Goal: Find specific page/section: Find specific page/section

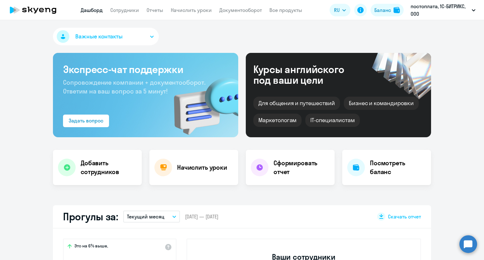
select select "30"
click at [121, 9] on link "Сотрудники" at bounding box center [124, 10] width 29 height 6
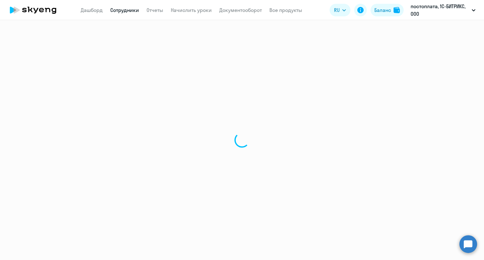
select select "30"
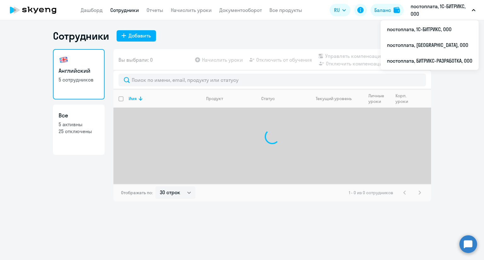
click at [436, 12] on p "постоплата, 1С-БИТРИКС, ООО" at bounding box center [439, 10] width 59 height 15
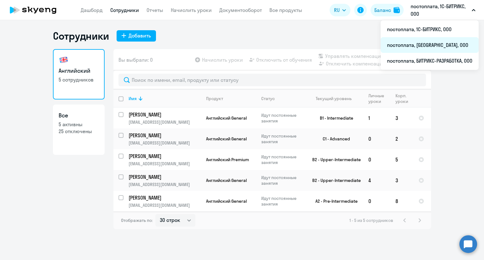
click at [422, 42] on li "постоплата, [GEOGRAPHIC_DATA], ООО" at bounding box center [429, 45] width 98 height 16
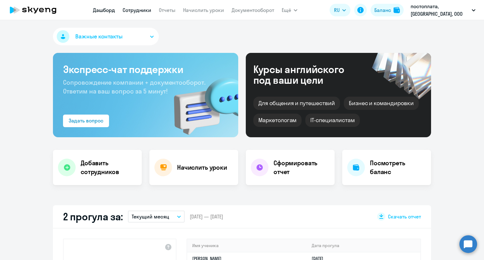
click at [132, 11] on link "Сотрудники" at bounding box center [136, 10] width 29 height 6
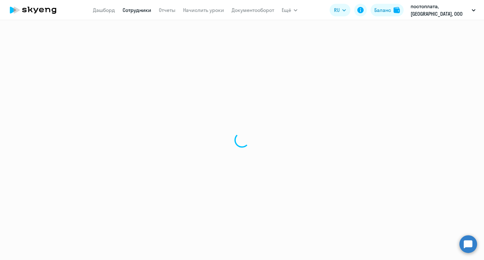
select select "30"
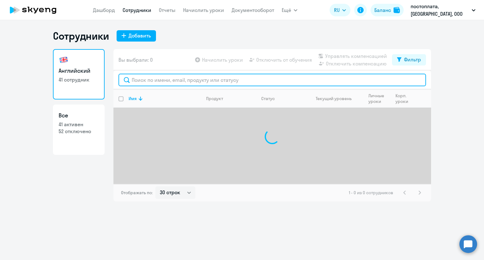
click at [149, 81] on input "text" at bounding box center [271, 80] width 307 height 13
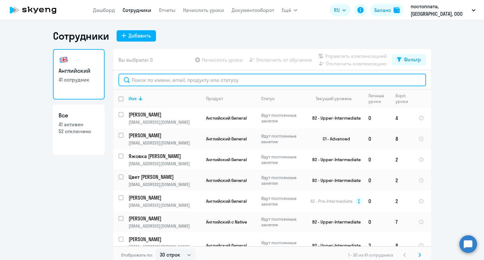
paste input "[PERSON_NAME][EMAIL_ADDRESS][DOMAIN_NAME]"
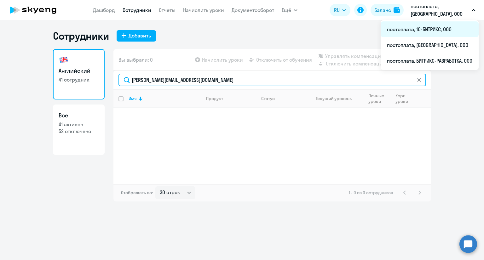
type input "[PERSON_NAME][EMAIL_ADDRESS][DOMAIN_NAME]"
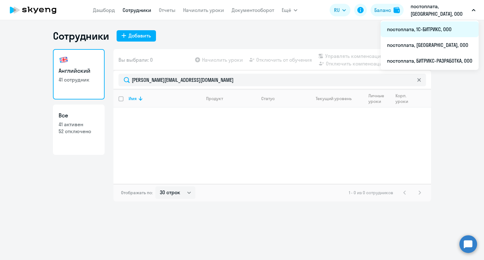
click at [437, 29] on li "постоплата, 1С-БИТРИКС, ООО" at bounding box center [429, 29] width 98 height 16
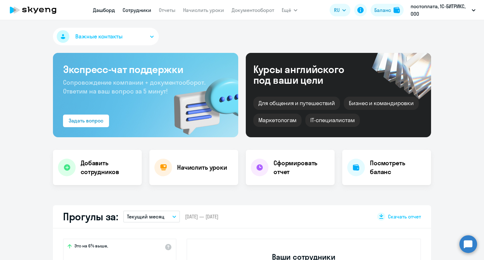
click at [139, 8] on link "Сотрудники" at bounding box center [136, 10] width 29 height 6
select select "30"
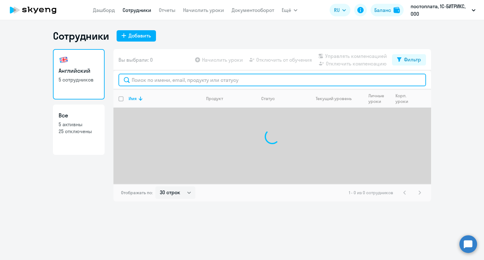
click at [162, 79] on input "text" at bounding box center [271, 80] width 307 height 13
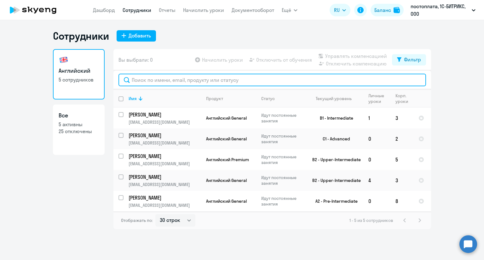
paste input "[PERSON_NAME][EMAIL_ADDRESS][DOMAIN_NAME]"
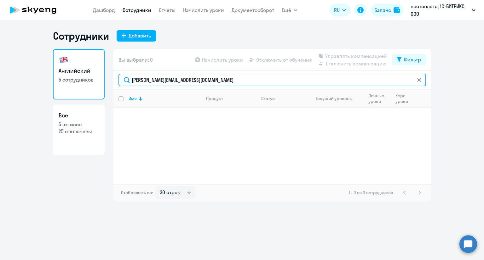
type input "[PERSON_NAME][EMAIL_ADDRESS][DOMAIN_NAME]"
